Goal: Check status: Check status

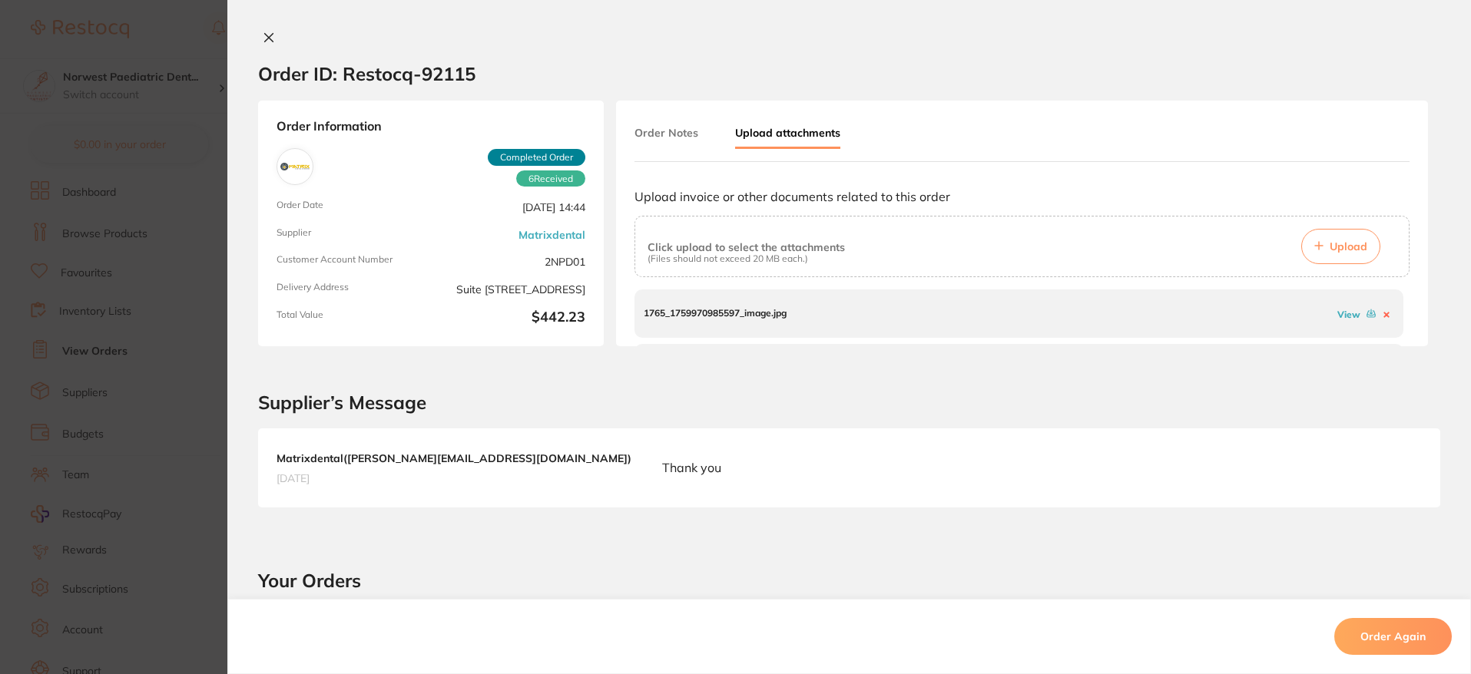
scroll to position [71, 0]
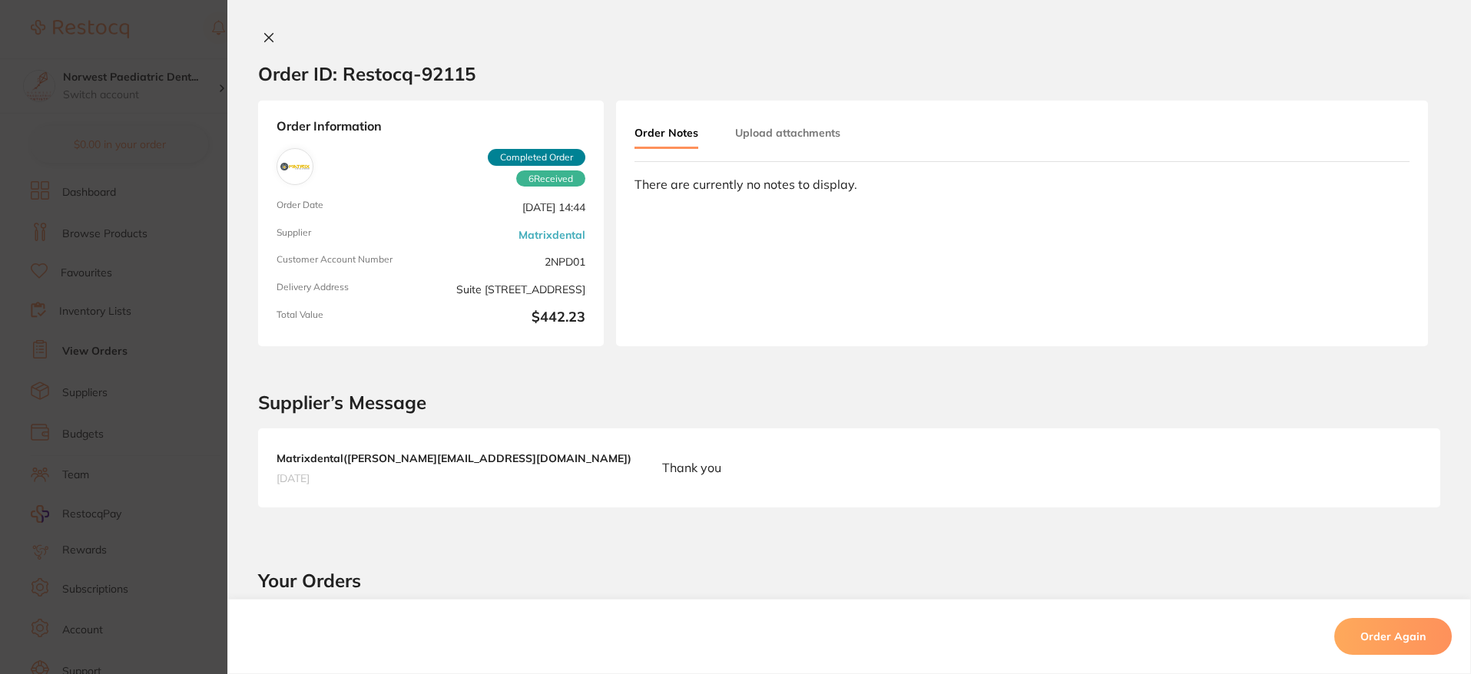
drag, startPoint x: 263, startPoint y: 35, endPoint x: 455, endPoint y: 159, distance: 228.3
click at [265, 35] on icon at bounding box center [269, 38] width 8 height 8
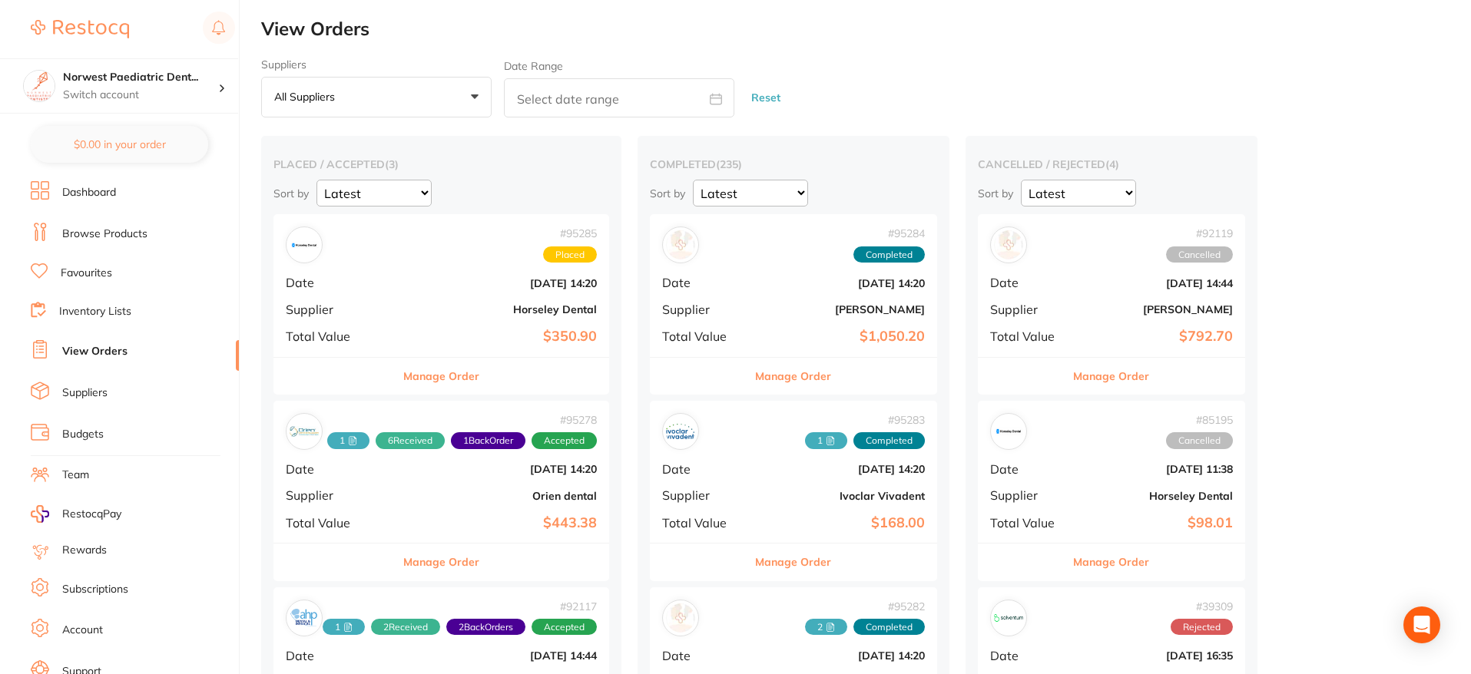
click at [69, 23] on img at bounding box center [80, 29] width 98 height 18
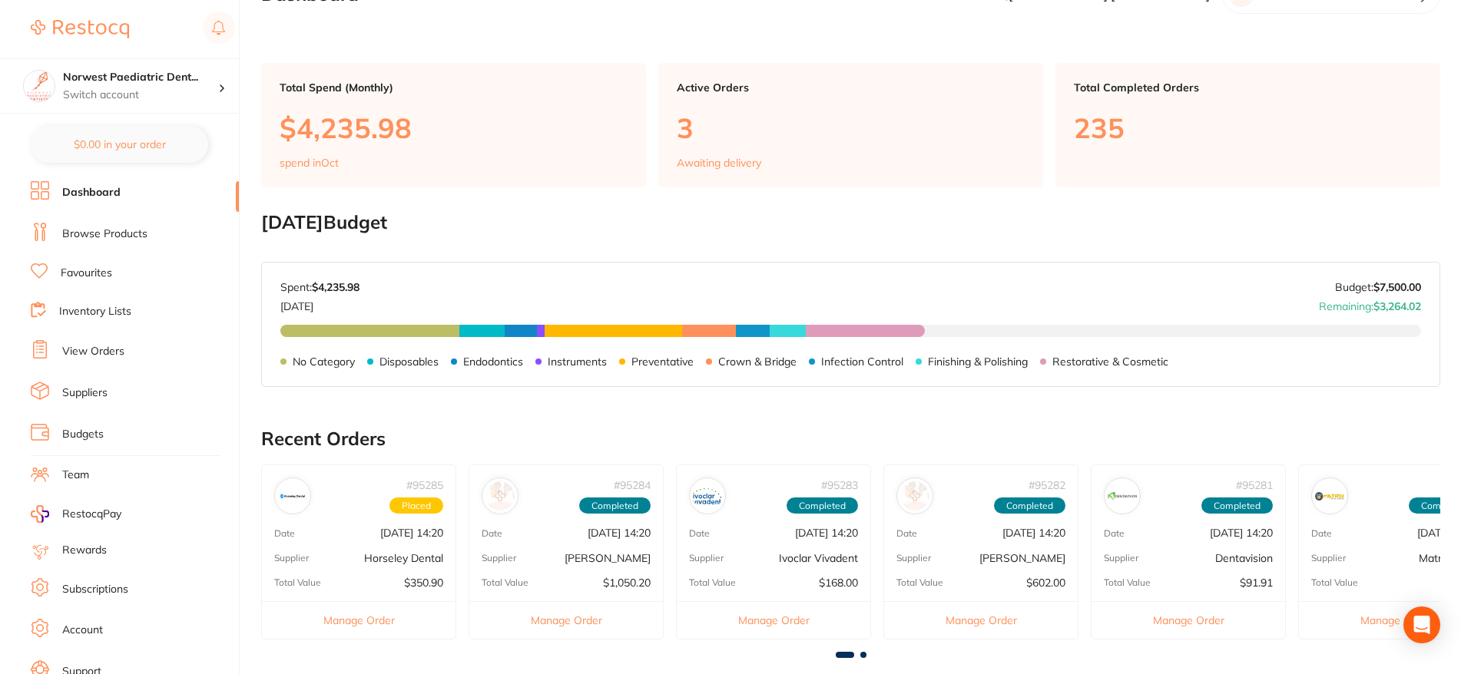
scroll to position [87, 0]
